Goal: Information Seeking & Learning: Learn about a topic

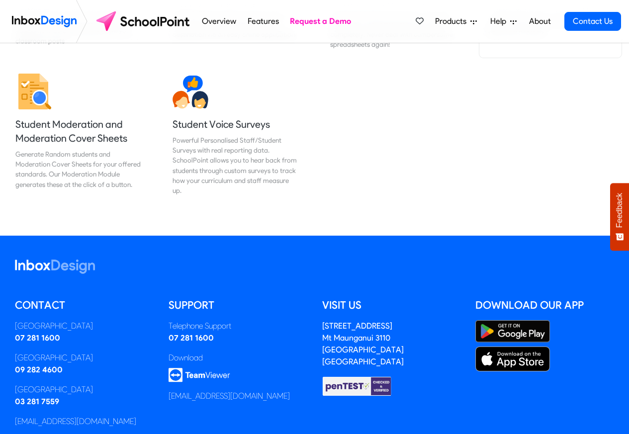
scroll to position [1308, 0]
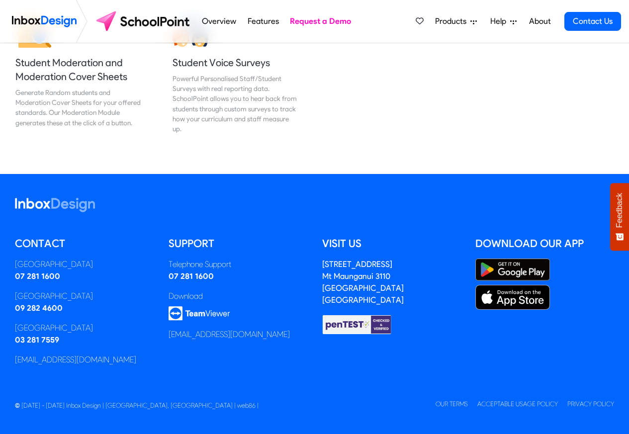
click at [514, 20] on icon at bounding box center [513, 22] width 6 height 4
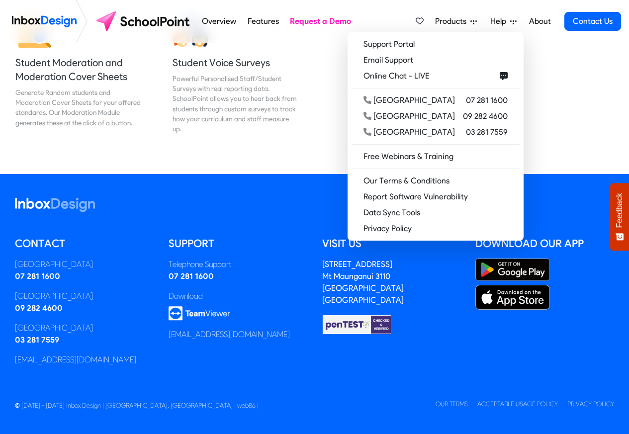
click at [217, 20] on link "Overview" at bounding box center [219, 21] width 40 height 20
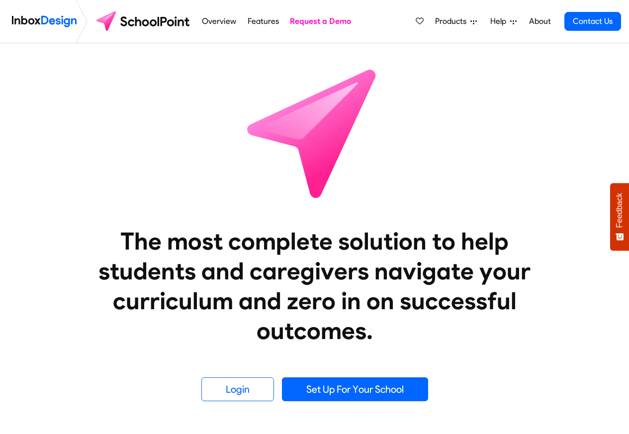
click at [279, 20] on link "Features" at bounding box center [263, 21] width 37 height 20
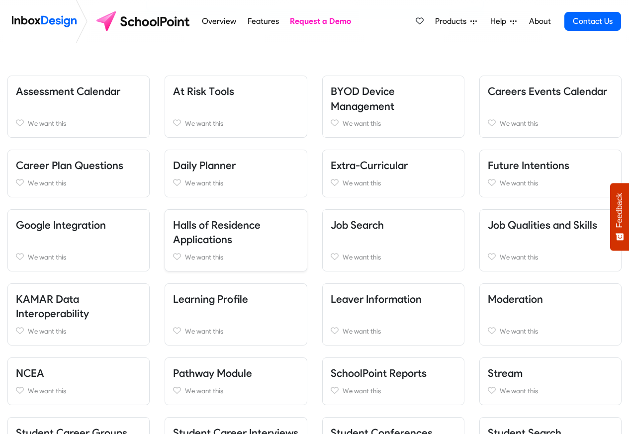
scroll to position [239, 0]
